Goal: Task Accomplishment & Management: Use online tool/utility

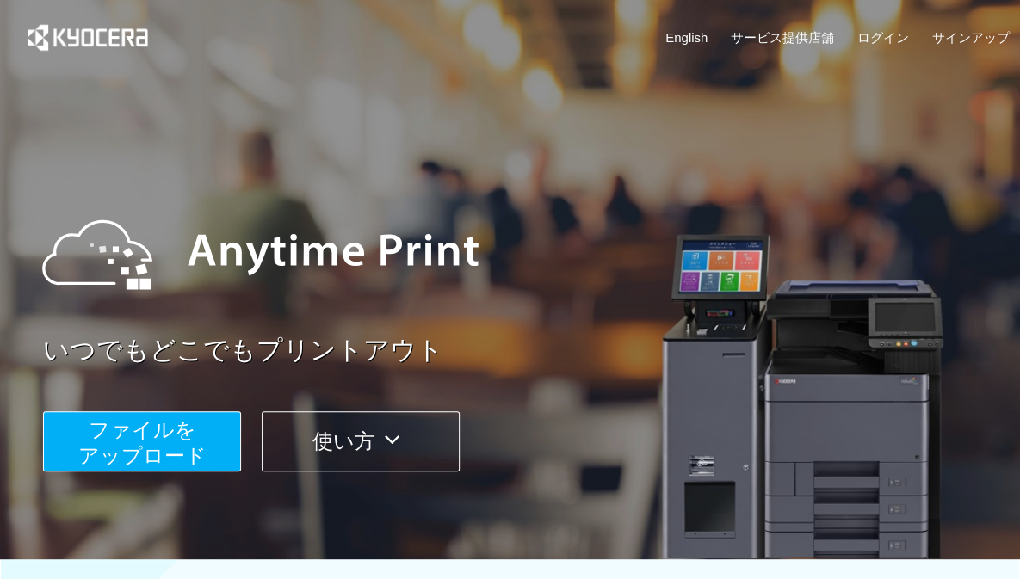
click at [127, 203] on img at bounding box center [260, 254] width 471 height 155
drag, startPoint x: 124, startPoint y: 467, endPoint x: 118, endPoint y: 434, distance: 33.3
click at [118, 434] on span "ファイルを ​​アップロード" at bounding box center [142, 442] width 128 height 49
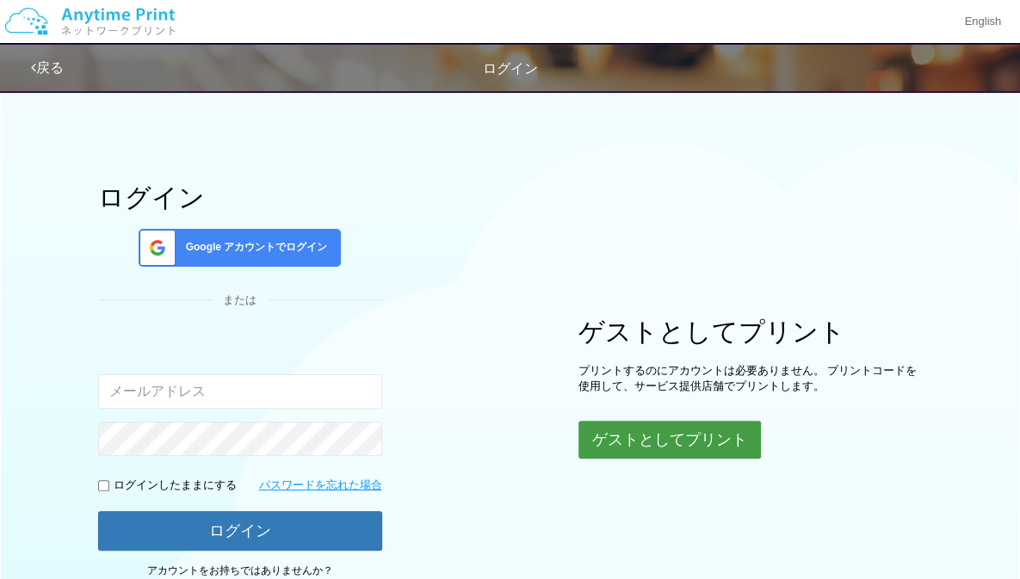
click at [632, 438] on button "ゲストとしてプリント" at bounding box center [670, 440] width 183 height 38
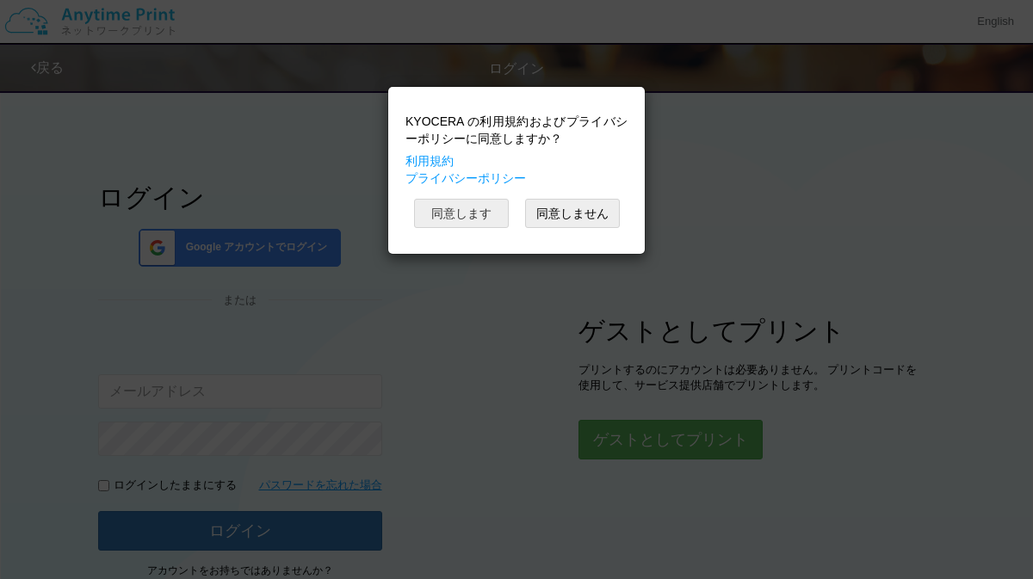
click at [443, 208] on button "同意します" at bounding box center [461, 213] width 95 height 29
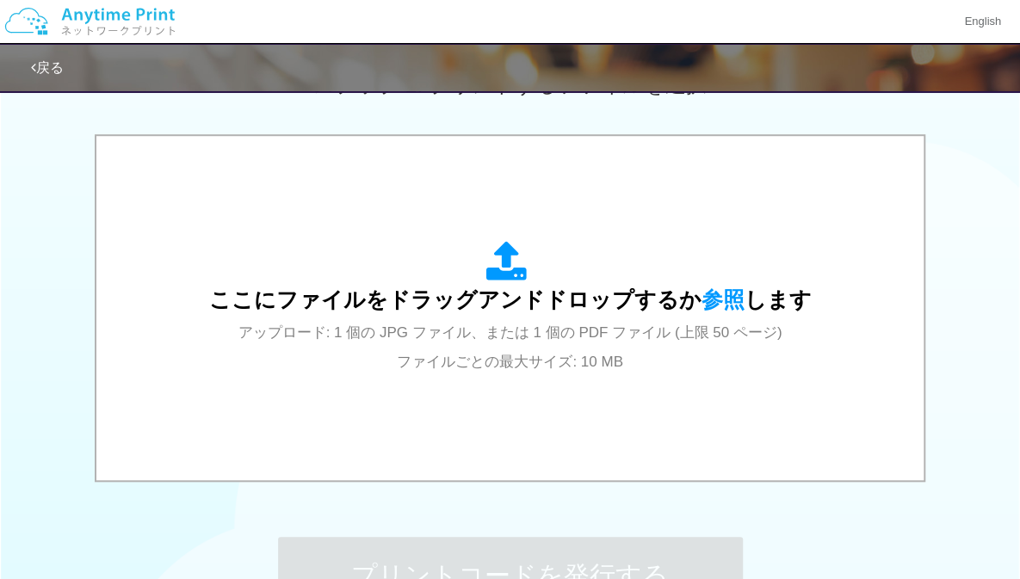
scroll to position [511, 0]
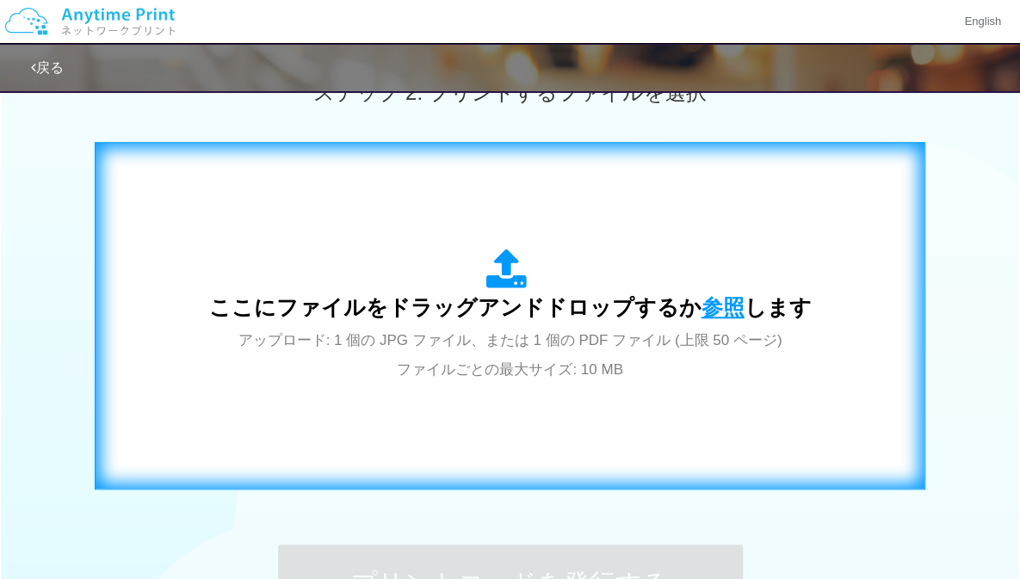
click at [716, 299] on span "参照" at bounding box center [723, 307] width 43 height 24
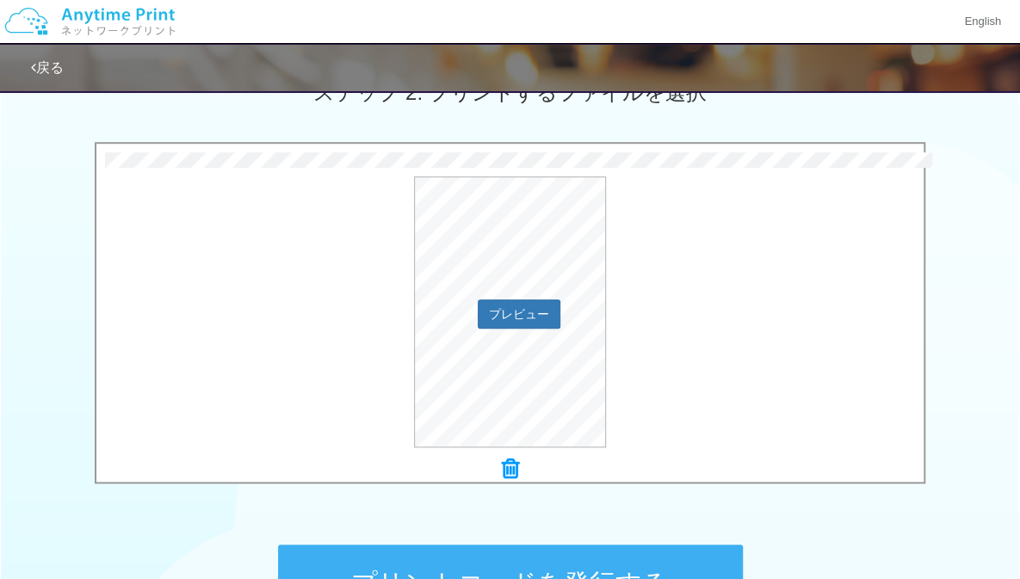
drag, startPoint x: 719, startPoint y: 456, endPoint x: 714, endPoint y: 437, distance: 19.6
click at [714, 437] on div "× [DATE]に (自動回復済み).pdf プレビュー" at bounding box center [509, 317] width 827 height 330
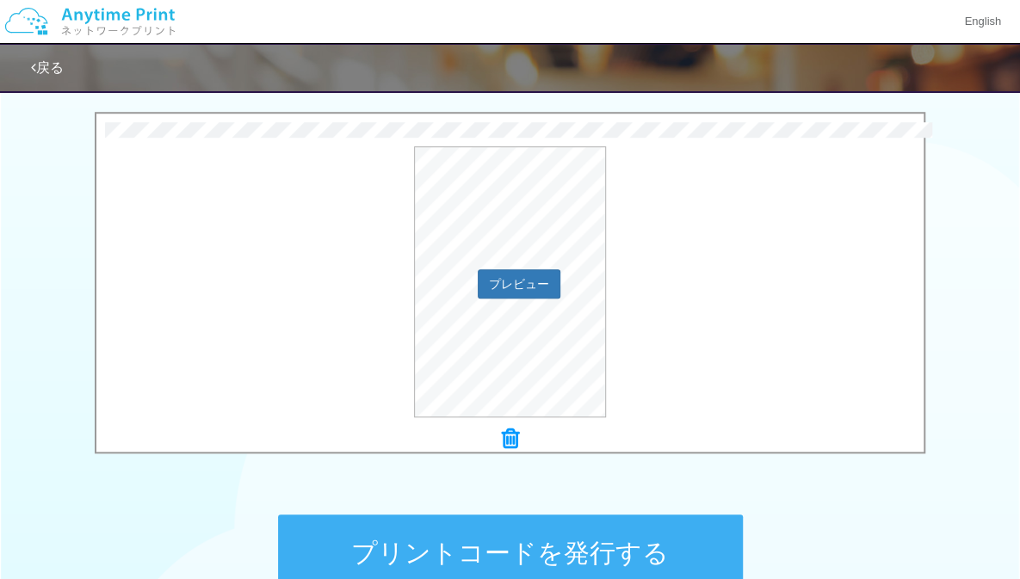
scroll to position [542, 0]
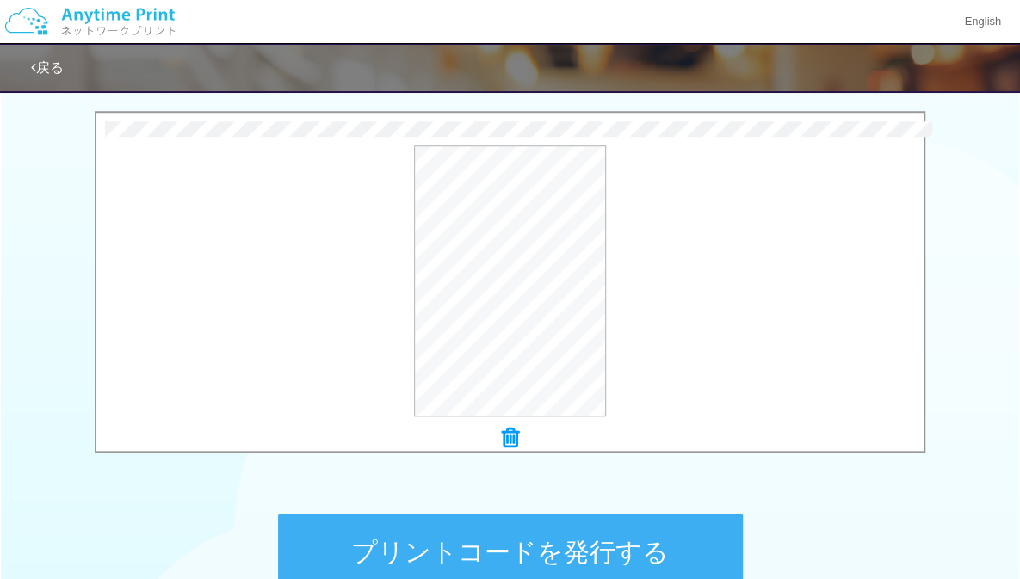
click at [675, 524] on button "プリントコードを発行する" at bounding box center [510, 552] width 465 height 77
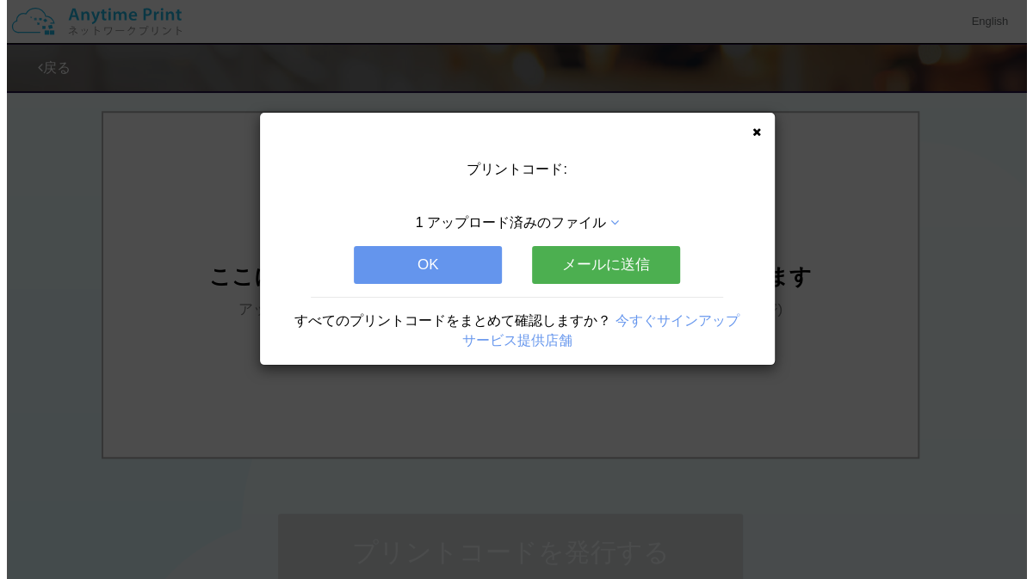
scroll to position [0, 0]
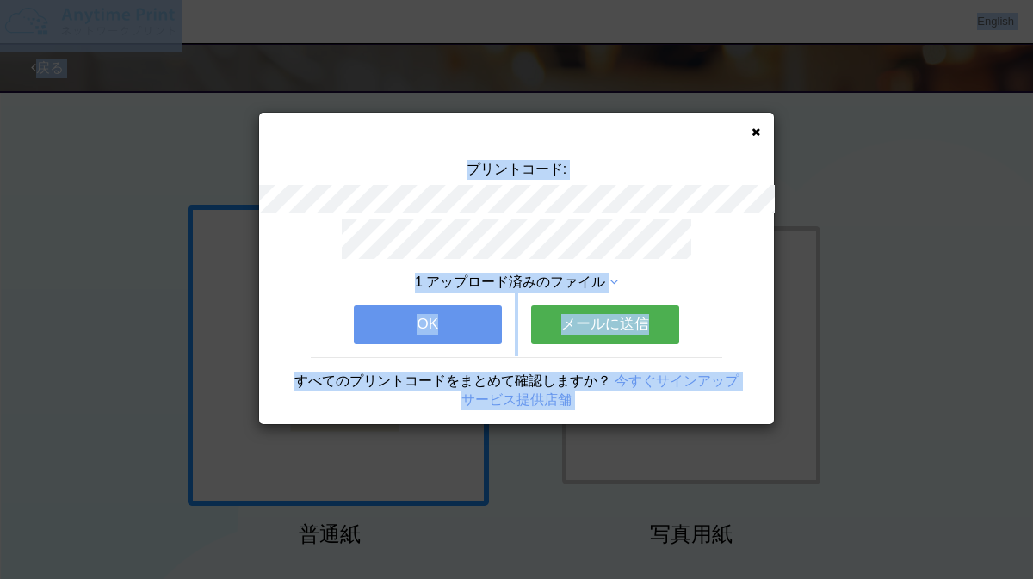
drag, startPoint x: 400, startPoint y: 138, endPoint x: 220, endPoint y: -52, distance: 261.3
click at [220, 0] on html "プリントコード: 1 アップロード済みのファイル OK メールに送信 すべてのプリントコードをまとめて確認しますか？ 今すぐサインアップ サービス提供店舗 E…" at bounding box center [516, 289] width 1033 height 579
